Goal: Transaction & Acquisition: Purchase product/service

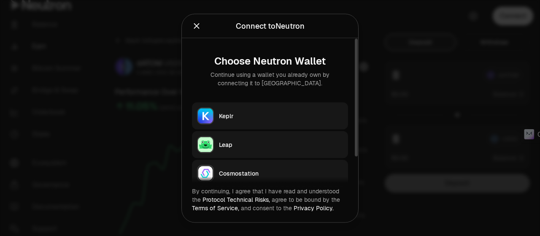
click at [245, 117] on div "Keplr" at bounding box center [281, 115] width 124 height 8
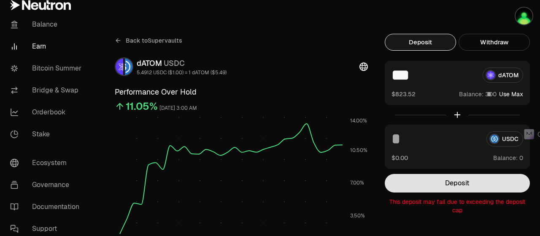
click at [438, 178] on button "Deposit" at bounding box center [457, 183] width 145 height 19
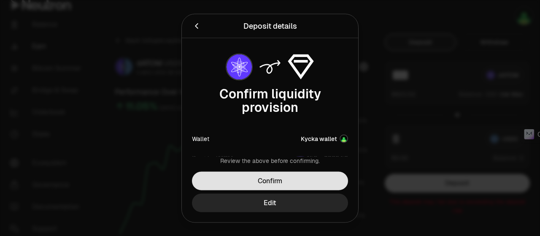
click at [314, 181] on button "Confirm" at bounding box center [270, 180] width 156 height 19
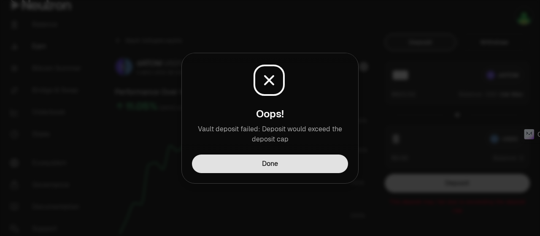
click at [307, 169] on button "Done" at bounding box center [270, 163] width 156 height 19
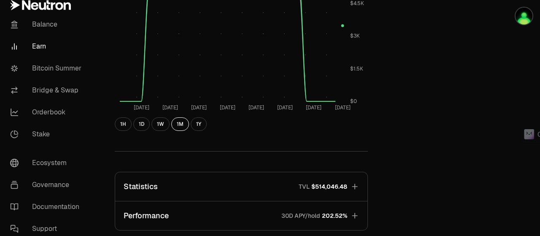
scroll to position [506, 0]
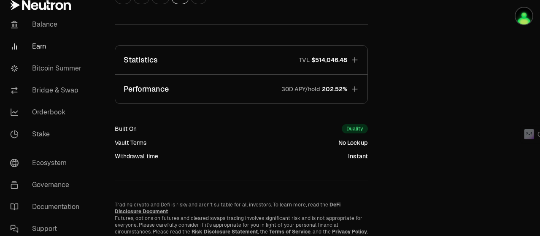
click at [357, 60] on icon "button" at bounding box center [354, 60] width 8 height 8
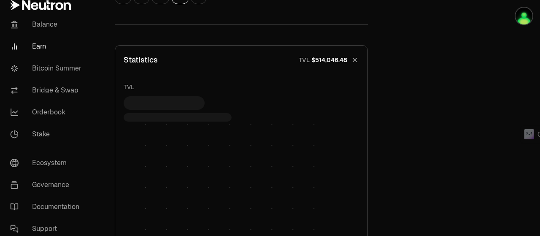
scroll to position [633, 0]
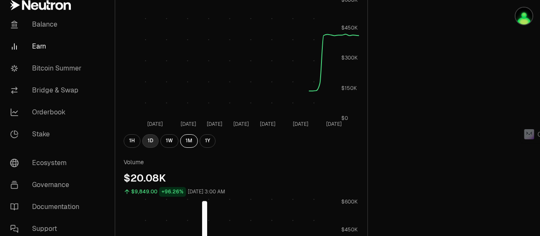
click at [151, 144] on button "1D" at bounding box center [150, 140] width 16 height 13
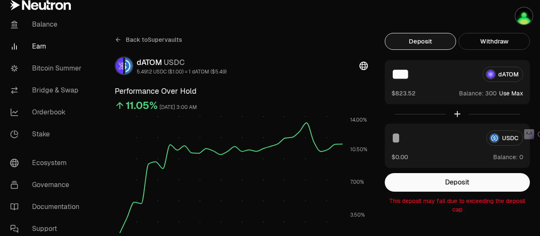
scroll to position [0, 0]
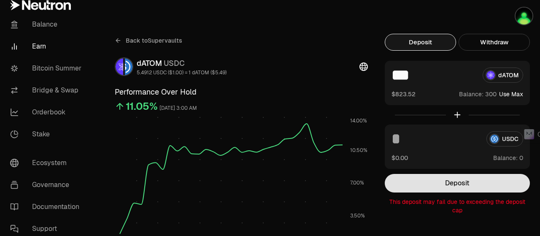
click at [461, 186] on button "Deposit" at bounding box center [457, 183] width 145 height 19
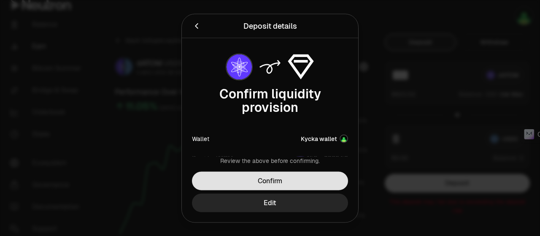
click at [273, 184] on button "Confirm" at bounding box center [270, 180] width 156 height 19
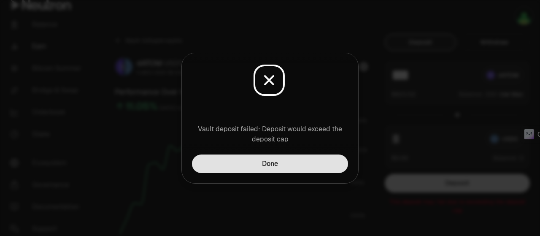
click at [277, 168] on button "Done" at bounding box center [270, 163] width 156 height 19
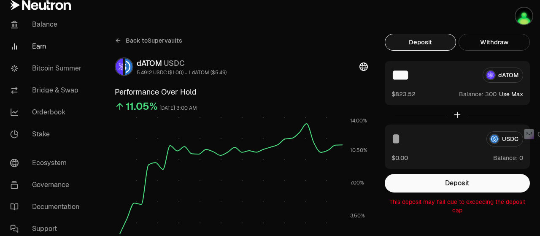
click at [519, 94] on button "Use Max" at bounding box center [511, 94] width 24 height 8
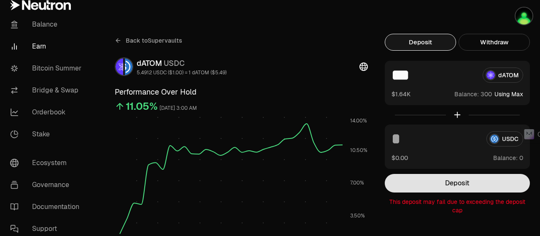
click at [466, 186] on button "Deposit" at bounding box center [457, 183] width 145 height 19
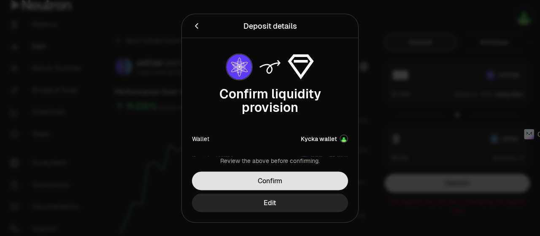
click at [326, 176] on button "Confirm" at bounding box center [270, 180] width 156 height 19
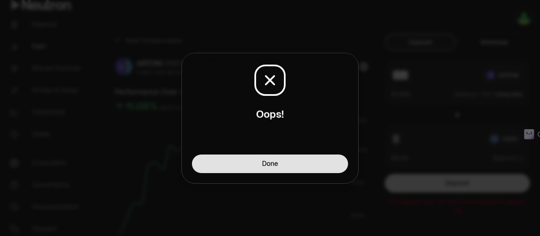
click at [328, 163] on button "Done" at bounding box center [270, 163] width 156 height 19
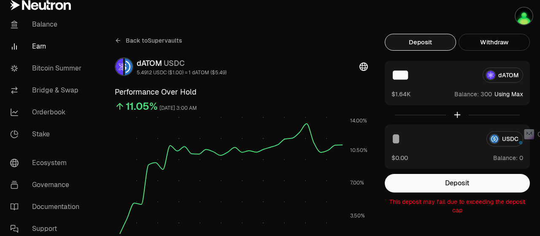
drag, startPoint x: 412, startPoint y: 75, endPoint x: 418, endPoint y: 74, distance: 6.8
click at [418, 74] on input "***" at bounding box center [433, 74] width 84 height 15
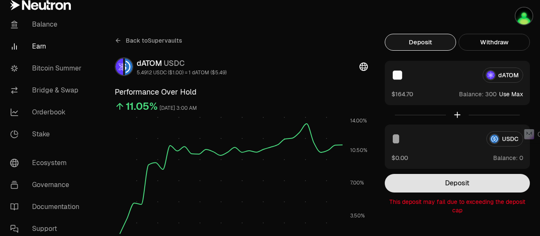
click at [478, 183] on button "Deposit" at bounding box center [457, 183] width 145 height 19
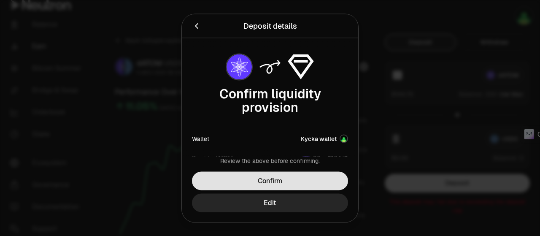
click at [321, 177] on button "Confirm" at bounding box center [270, 180] width 156 height 19
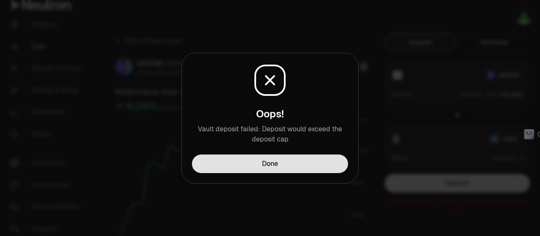
click at [318, 165] on button "Done" at bounding box center [270, 163] width 156 height 19
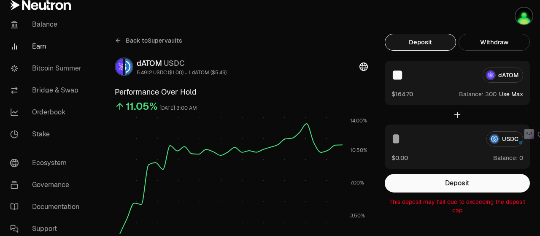
click at [395, 79] on input "**" at bounding box center [433, 74] width 84 height 15
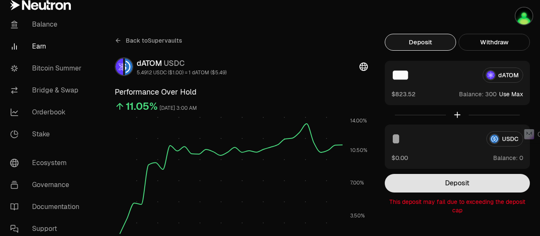
type input "***"
click at [449, 188] on button "Deposit" at bounding box center [457, 183] width 145 height 19
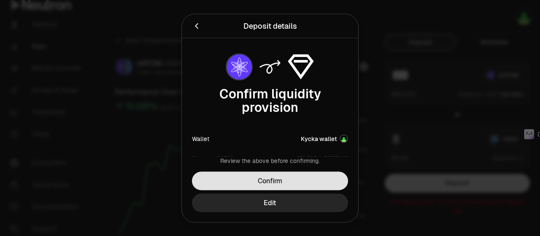
click at [298, 178] on button "Confirm" at bounding box center [270, 180] width 156 height 19
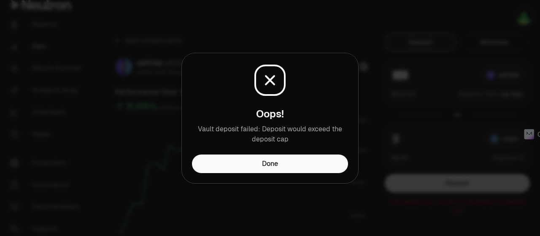
click at [307, 163] on button "Done" at bounding box center [270, 163] width 156 height 19
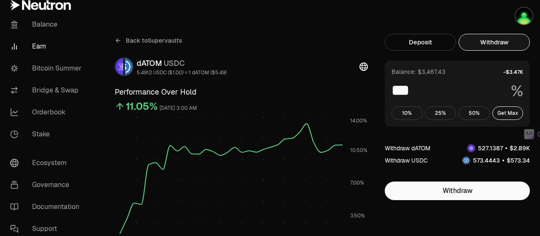
click at [478, 39] on button "Withdraw" at bounding box center [493, 42] width 71 height 17
click at [416, 40] on button "Deposit" at bounding box center [420, 42] width 71 height 17
